Goal: Navigation & Orientation: Find specific page/section

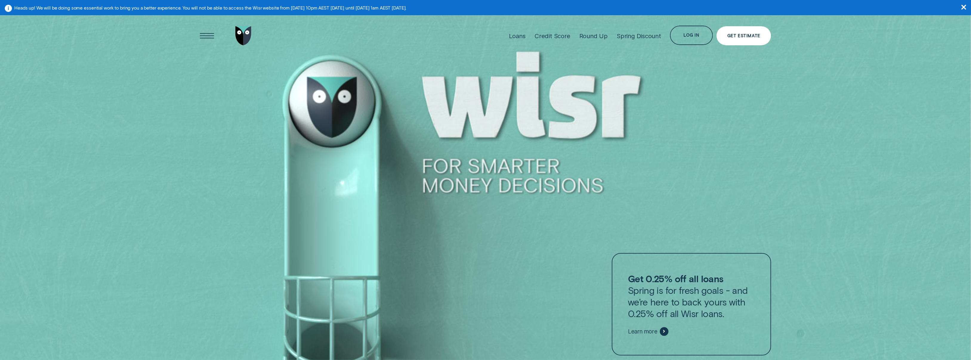
click at [750, 36] on div "Get Estimate" at bounding box center [743, 36] width 33 height 4
click at [242, 34] on img "Go to home page" at bounding box center [243, 35] width 16 height 19
click at [207, 37] on div "Open Menu" at bounding box center [206, 35] width 27 height 27
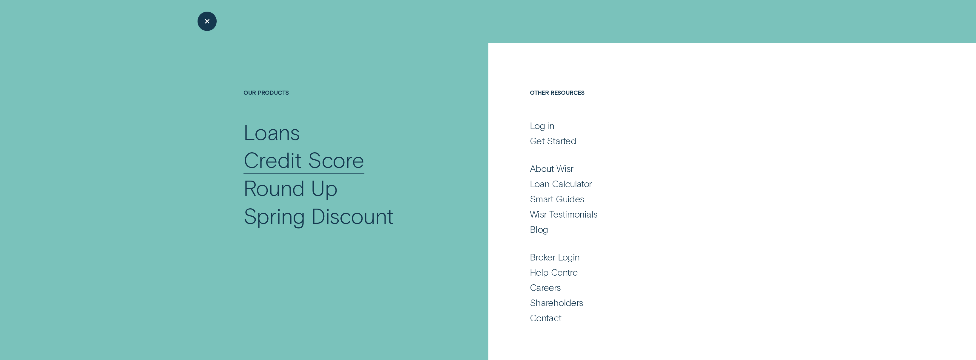
click at [292, 159] on div "Credit Score" at bounding box center [303, 160] width 121 height 28
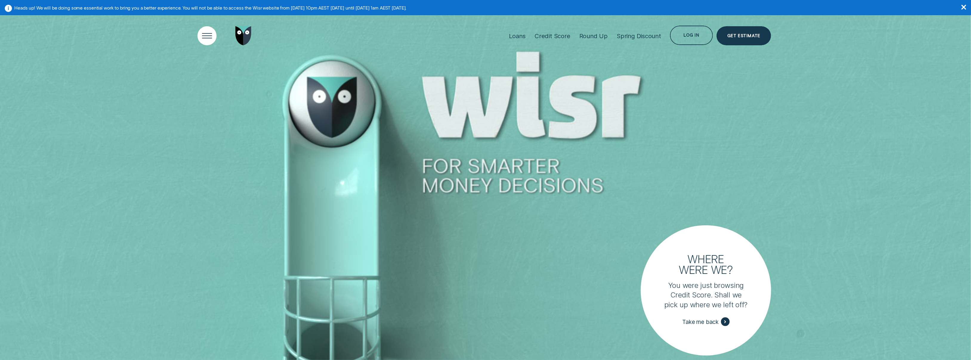
click at [202, 37] on div "Open Menu" at bounding box center [206, 35] width 27 height 27
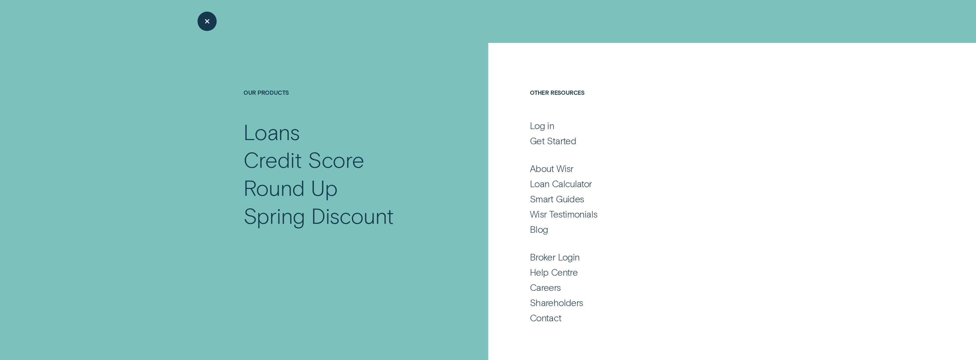
click at [189, 44] on div "Our Products Loans Credit Score Round Up Spring Discount" at bounding box center [333, 141] width 309 height 197
click at [206, 18] on div "Close Menu" at bounding box center [206, 21] width 27 height 27
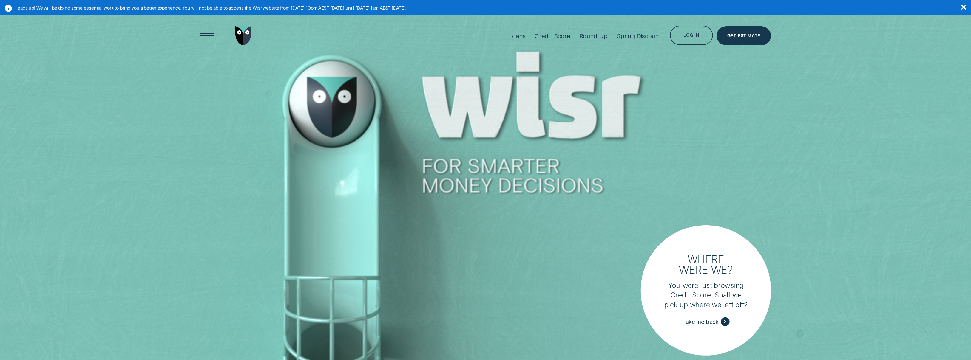
click at [966, 6] on icon "button" at bounding box center [964, 7] width 5 height 5
